Goal: Find specific page/section: Find specific page/section

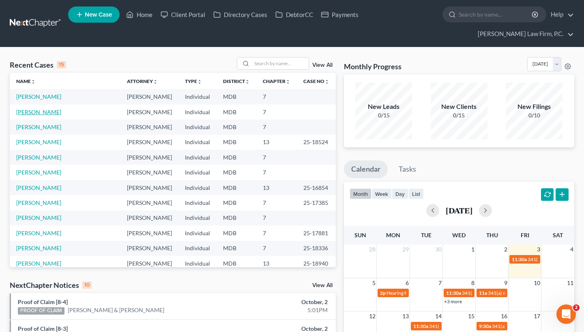
click at [36, 115] on link "[PERSON_NAME]" at bounding box center [38, 112] width 45 height 7
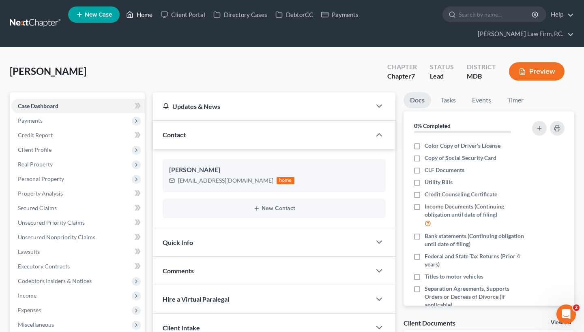
click at [141, 17] on link "Home" at bounding box center [139, 14] width 34 height 15
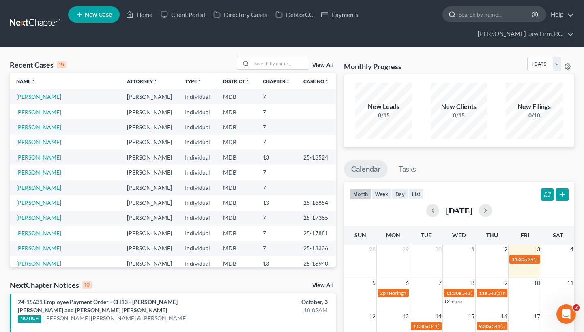
click at [492, 11] on input "search" at bounding box center [495, 14] width 74 height 15
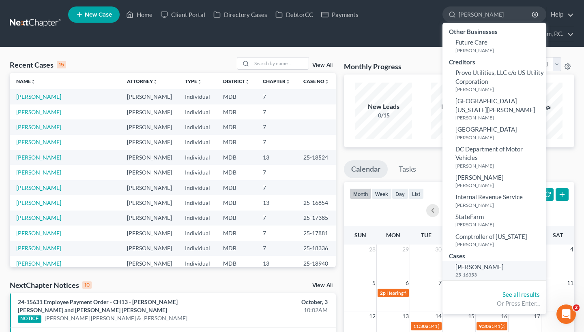
type input "[PERSON_NAME]"
click at [482, 267] on span "[PERSON_NAME]" at bounding box center [479, 266] width 48 height 7
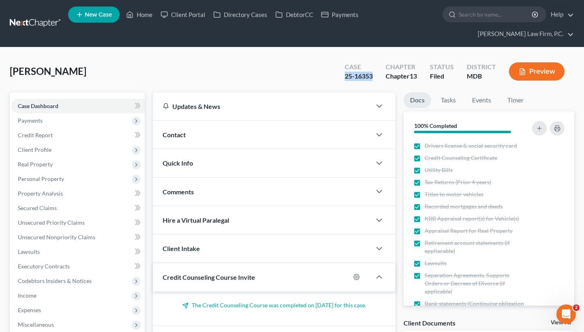
drag, startPoint x: 372, startPoint y: 77, endPoint x: 346, endPoint y: 77, distance: 26.4
click at [346, 77] on div "25-16353" at bounding box center [359, 76] width 28 height 9
copy div "25-16353"
click at [142, 25] on ul "New Case Home Client Portal Directory Cases DebtorCC Payments - No Result - See…" at bounding box center [321, 23] width 506 height 39
click at [146, 18] on link "Home" at bounding box center [139, 14] width 34 height 15
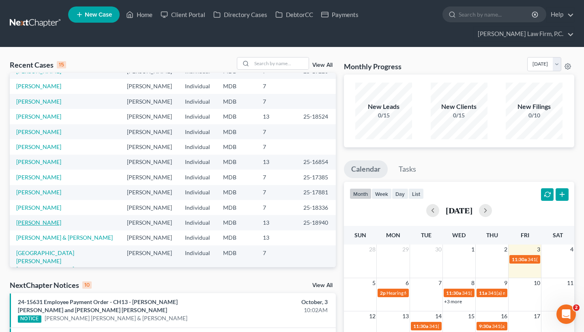
scroll to position [56, 0]
click at [42, 224] on link "[PERSON_NAME]" at bounding box center [38, 223] width 45 height 7
select select "6"
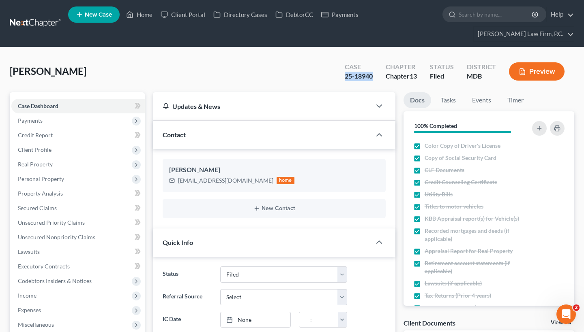
drag, startPoint x: 373, startPoint y: 76, endPoint x: 343, endPoint y: 77, distance: 30.8
click at [342, 77] on div "Case 25-18940" at bounding box center [358, 72] width 41 height 24
copy div "25-18940"
click at [498, 15] on input "search" at bounding box center [495, 14] width 74 height 15
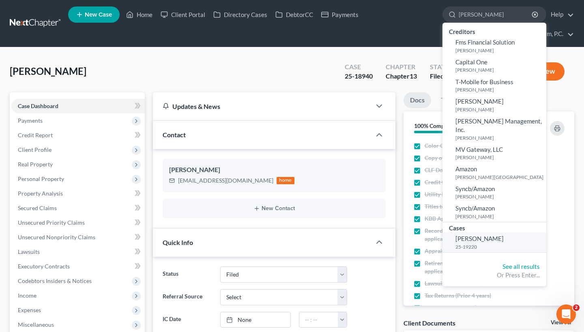
type input "[PERSON_NAME]"
click at [483, 235] on span "[PERSON_NAME]" at bounding box center [479, 238] width 48 height 7
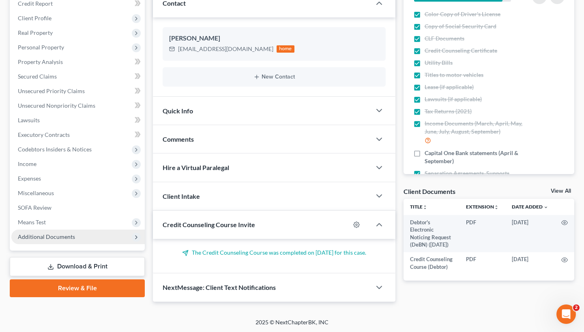
scroll to position [131, 0]
click at [60, 233] on span "Additional Documents" at bounding box center [77, 237] width 133 height 15
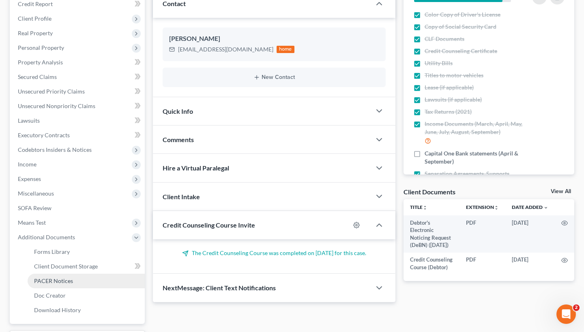
click at [67, 278] on span "PACER Notices" at bounding box center [53, 281] width 39 height 7
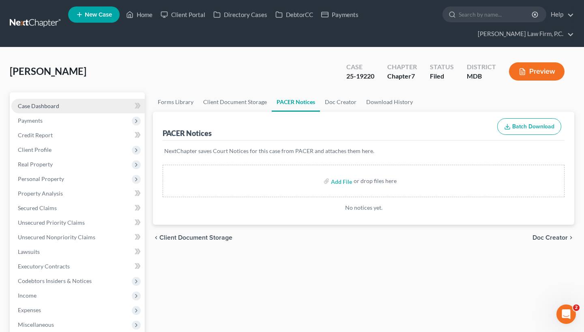
click at [78, 106] on link "Case Dashboard" at bounding box center [77, 106] width 133 height 15
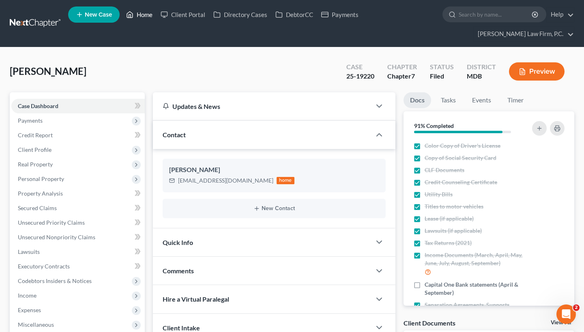
click at [144, 17] on link "Home" at bounding box center [139, 14] width 34 height 15
